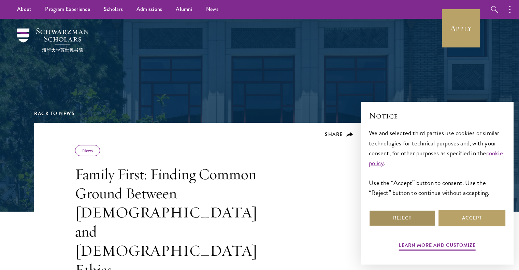
click at [421, 217] on button "Reject" at bounding box center [402, 218] width 67 height 16
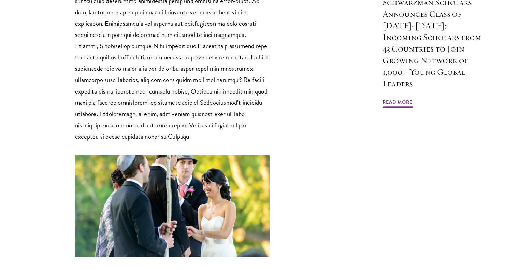
scroll to position [719, 0]
drag, startPoint x: 202, startPoint y: 166, endPoint x: 118, endPoint y: 188, distance: 86.4
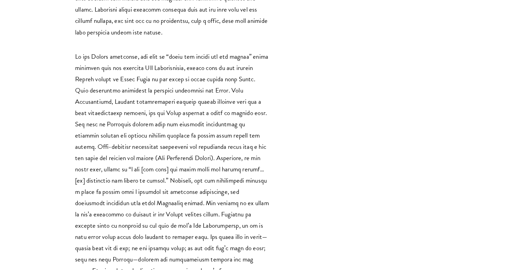
scroll to position [1463, 0]
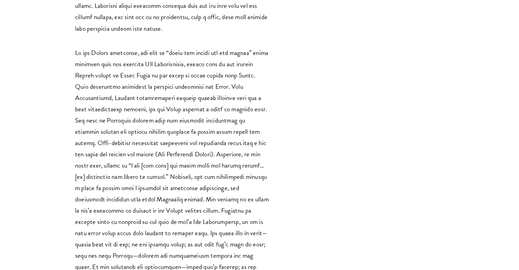
drag, startPoint x: 76, startPoint y: 122, endPoint x: 190, endPoint y: 168, distance: 123.5
click at [190, 168] on p at bounding box center [172, 272] width 194 height 451
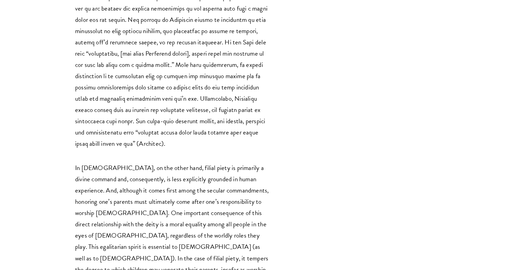
scroll to position [2343, 0]
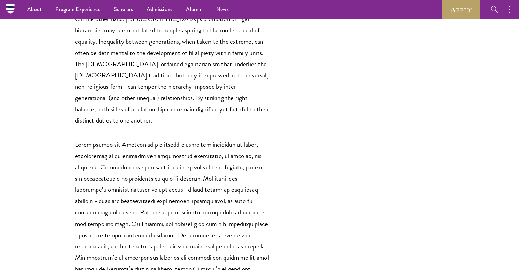
scroll to position [2887, 0]
drag, startPoint x: 191, startPoint y: 106, endPoint x: 233, endPoint y: 152, distance: 62.3
copy p "A 1995 study of [DEMOGRAPHIC_DATA] and [DEMOGRAPHIC_DATA] who had married [DEMO…"
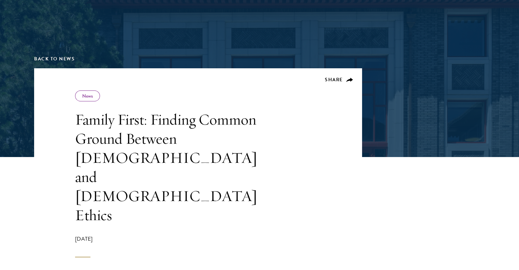
scroll to position [56, 0]
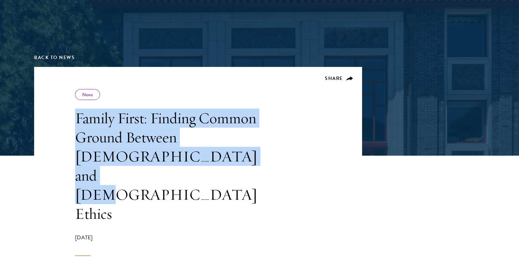
drag, startPoint x: 177, startPoint y: 157, endPoint x: 78, endPoint y: 121, distance: 105.8
click at [78, 121] on h1 "Family First: Finding Common Ground Between [DEMOGRAPHIC_DATA] and [DEMOGRAPHIC…" at bounding box center [172, 165] width 194 height 115
copy h1 "Family First: Finding Common Ground Between [DEMOGRAPHIC_DATA] and [DEMOGRAPHIC…"
